Goal: Transaction & Acquisition: Purchase product/service

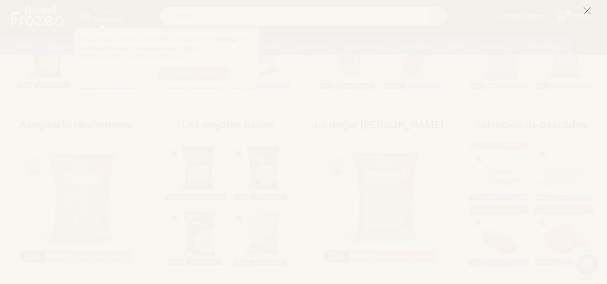
scroll to position [314, 0]
click at [589, 9] on icon at bounding box center [587, 11] width 8 height 8
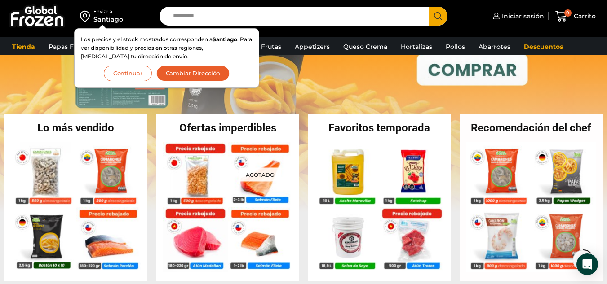
scroll to position [180, 0]
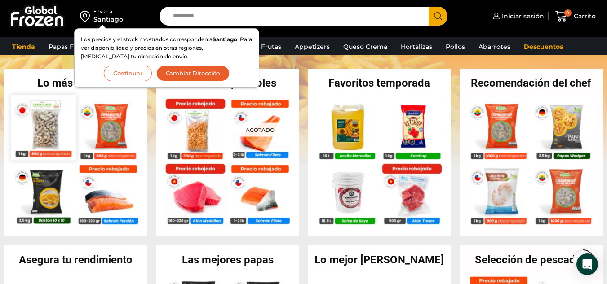
click at [50, 137] on img at bounding box center [43, 127] width 65 height 65
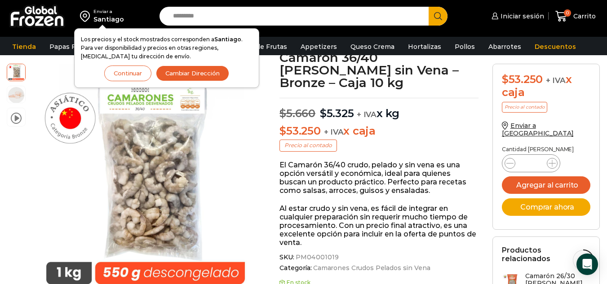
scroll to position [45, 0]
